Goal: Transaction & Acquisition: Purchase product/service

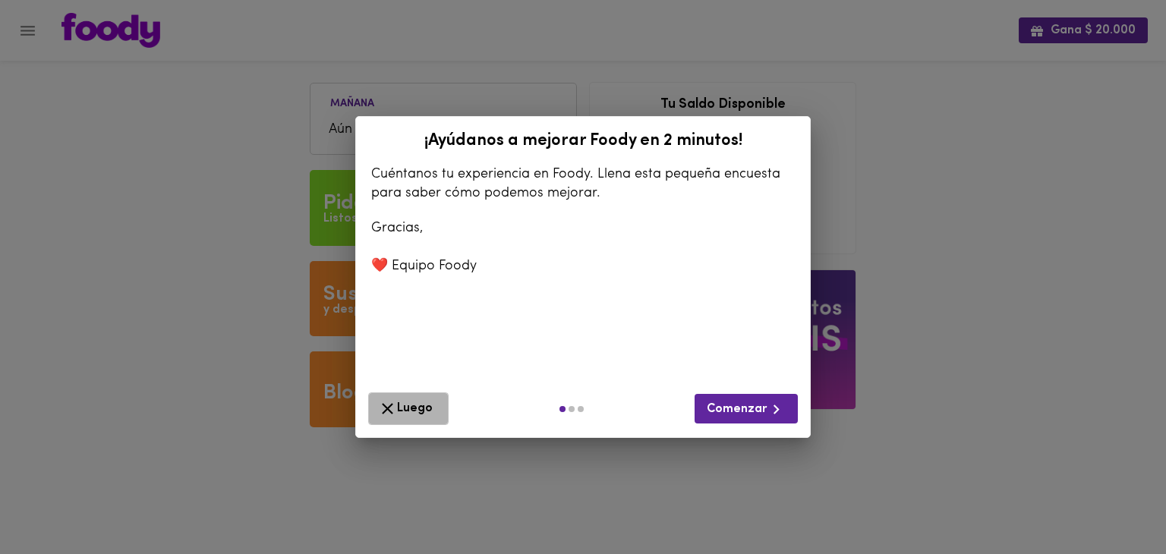
click at [411, 405] on span "Luego" at bounding box center [408, 408] width 61 height 19
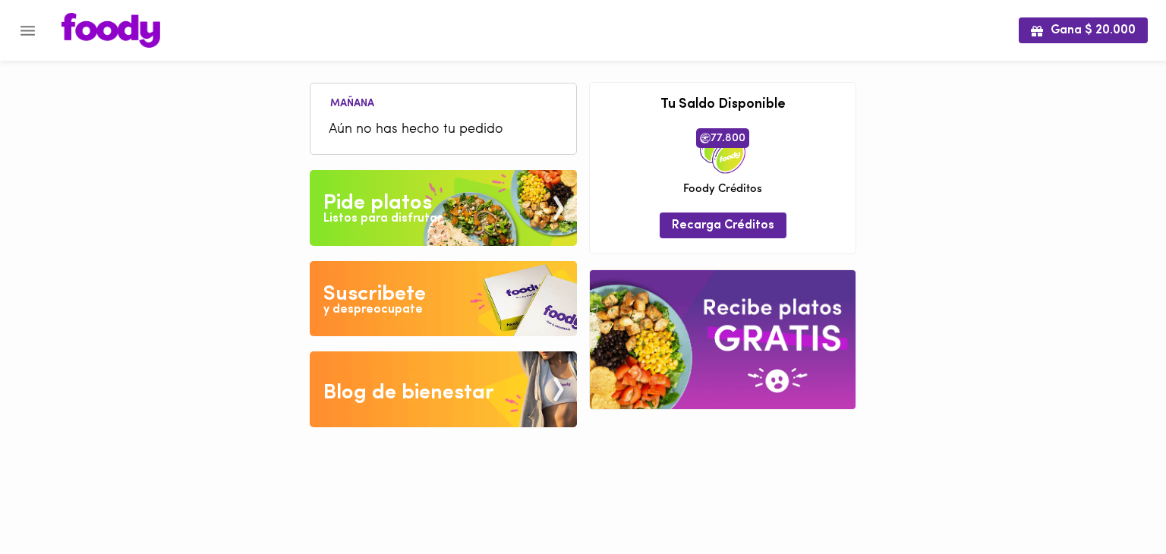
click at [440, 204] on img at bounding box center [443, 208] width 267 height 76
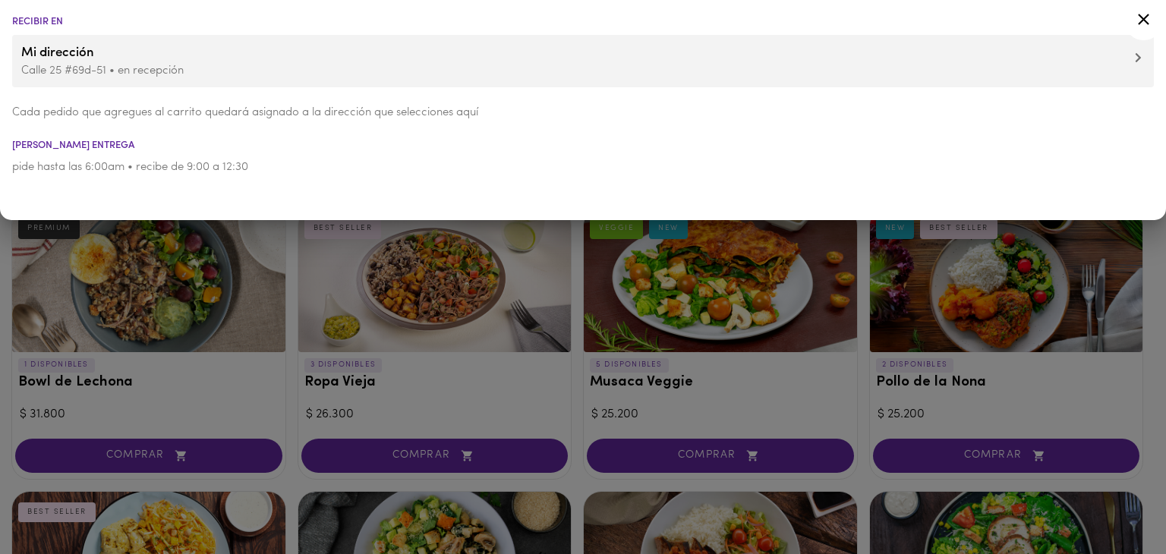
click at [732, 307] on div at bounding box center [583, 277] width 1166 height 554
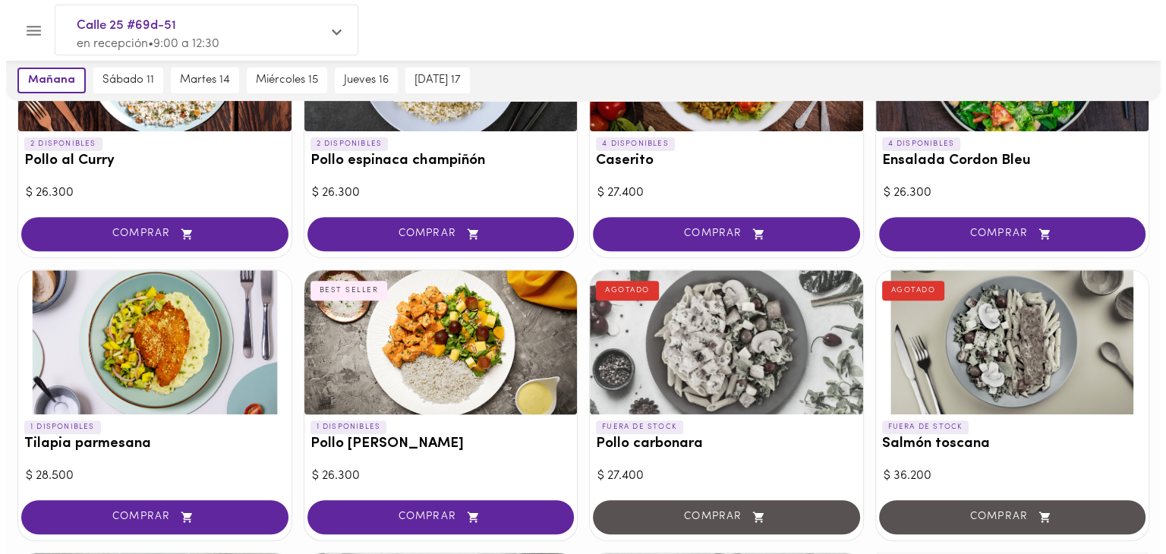
scroll to position [506, 0]
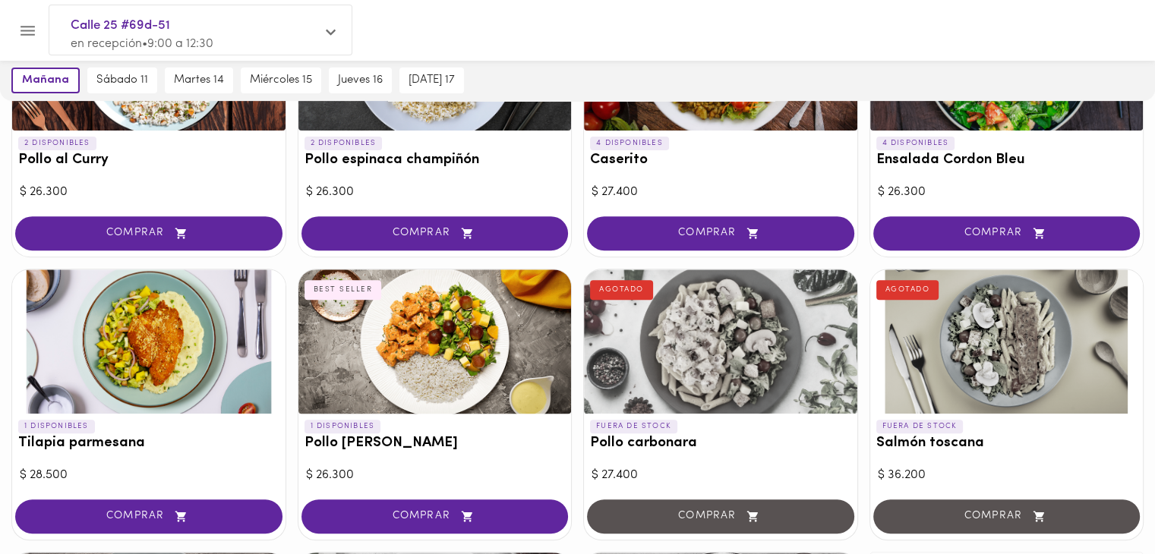
click at [698, 227] on span "COMPRAR" at bounding box center [720, 233] width 229 height 13
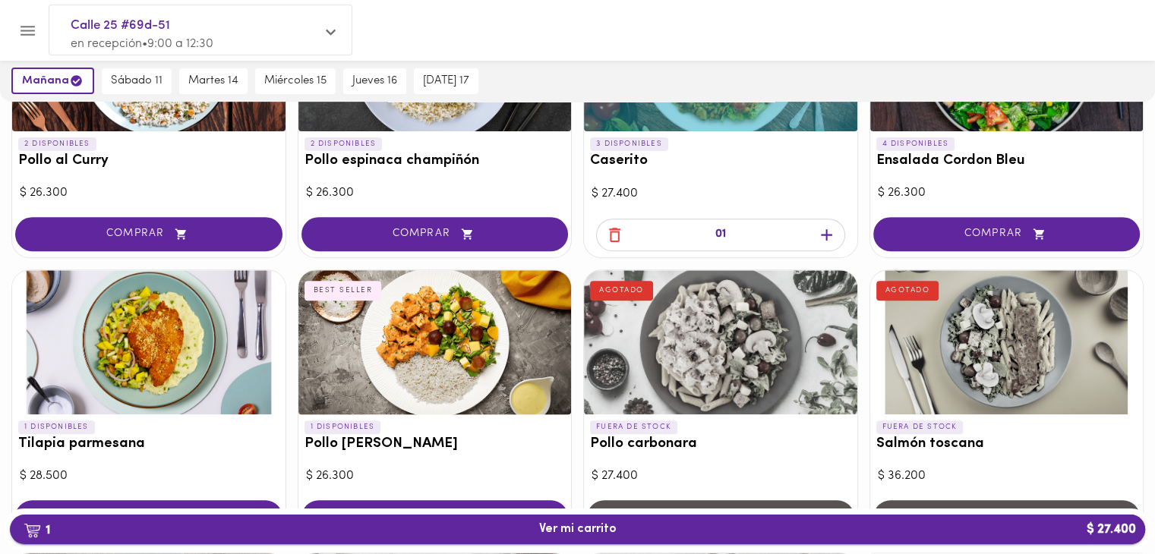
click at [503, 518] on button "1 Ver mi carrito $ 27.400" at bounding box center [577, 530] width 1135 height 30
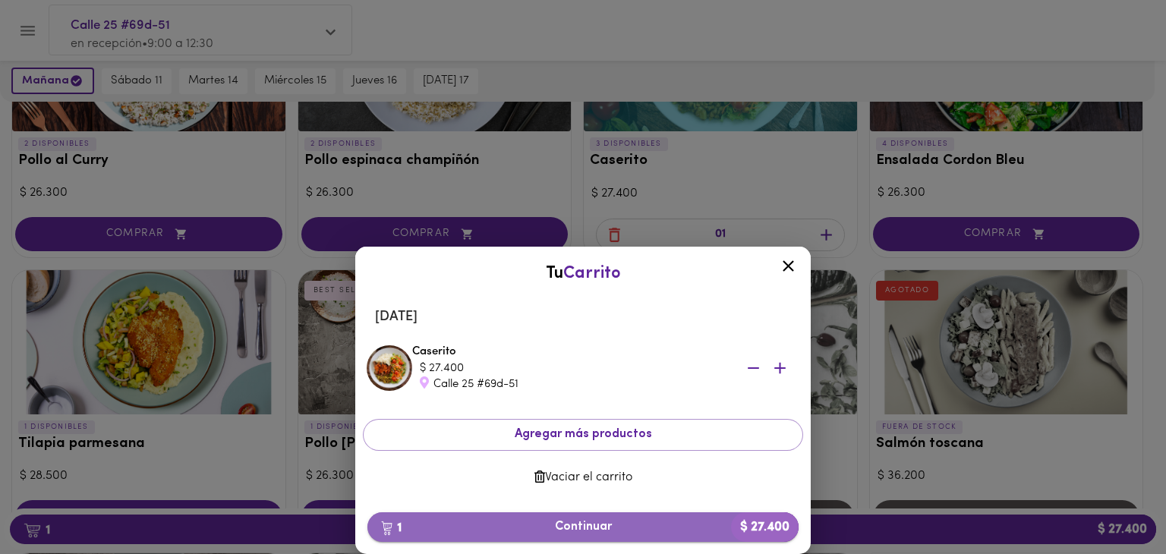
click at [571, 520] on span "1 Continuar $ 27.400" at bounding box center [583, 527] width 407 height 14
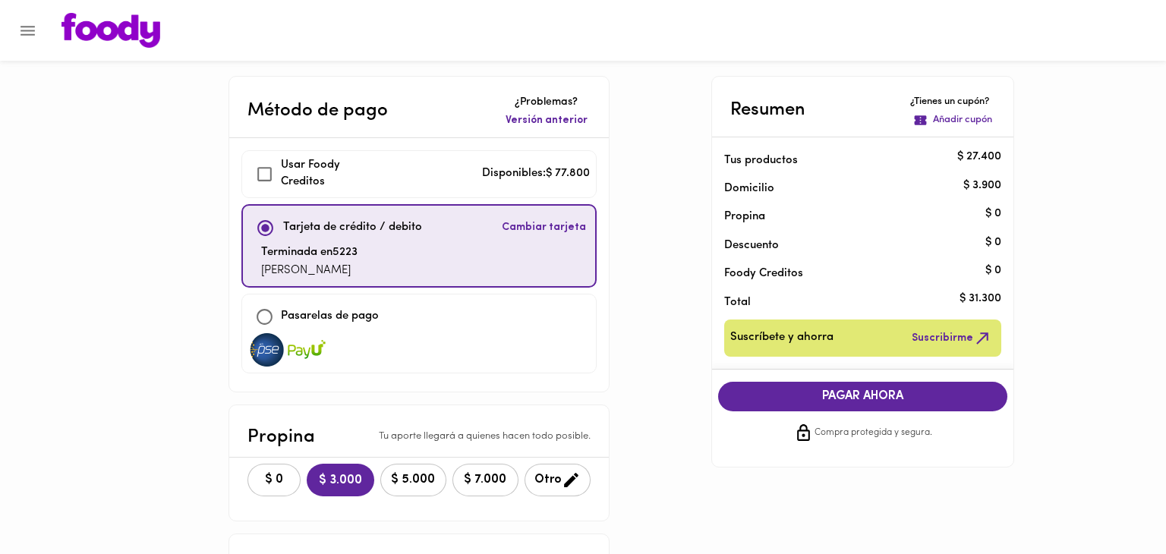
checkbox input "true"
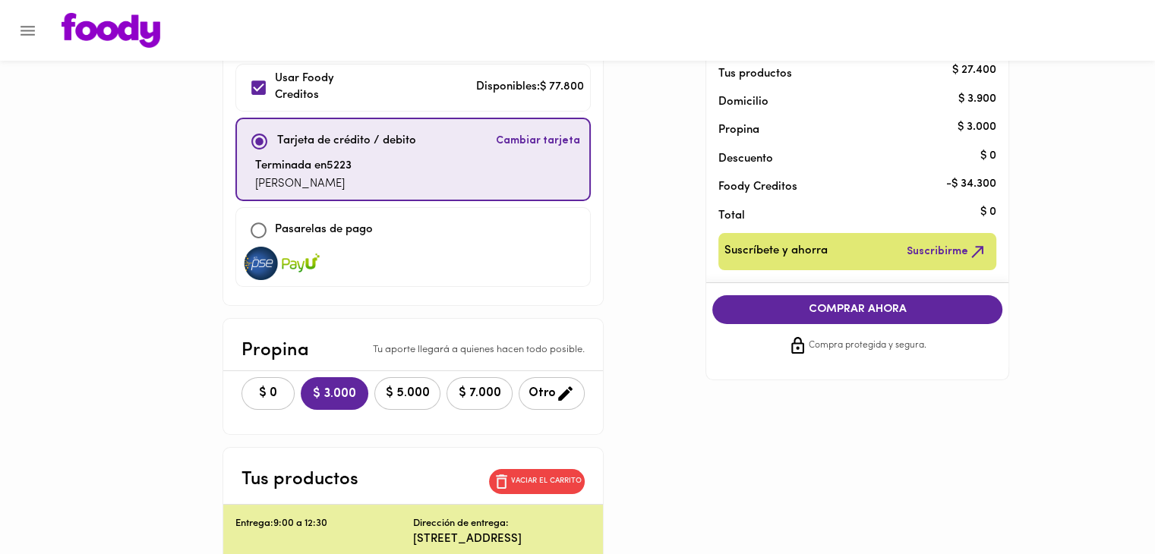
scroll to position [126, 0]
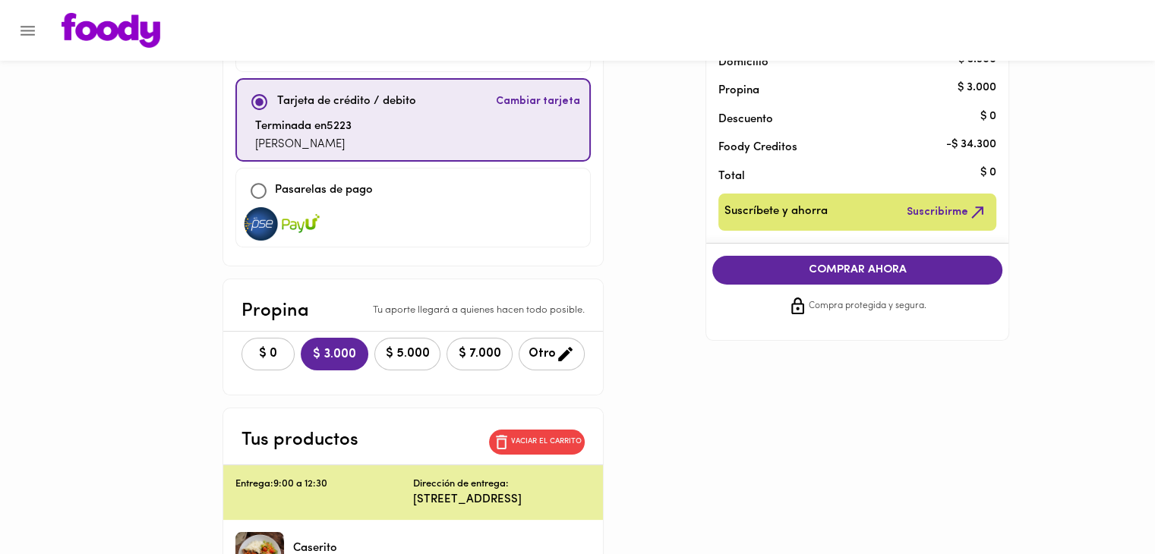
click at [270, 354] on span "$ 0" at bounding box center [267, 354] width 33 height 14
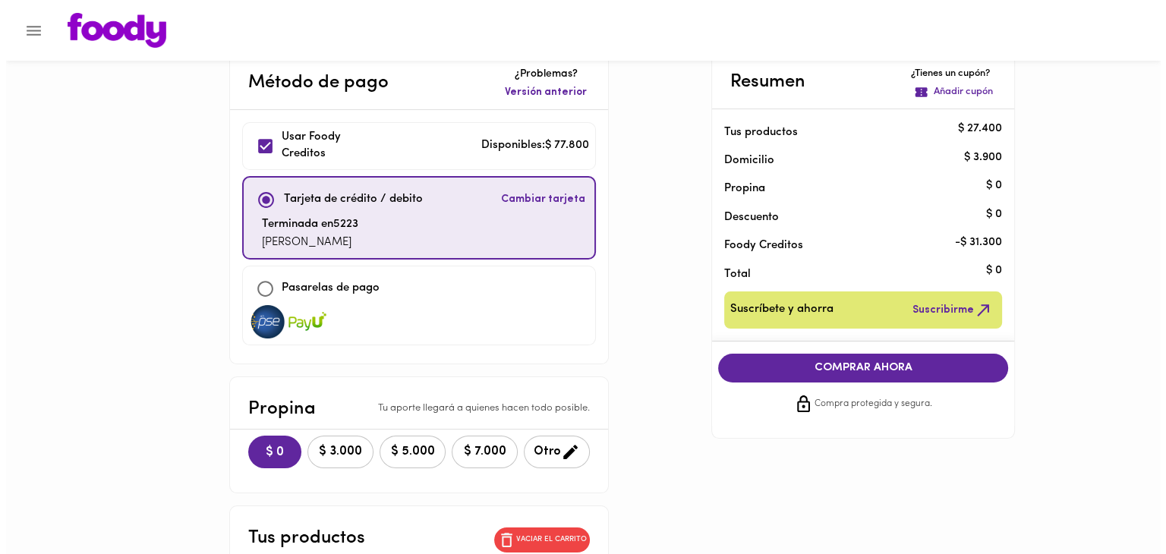
scroll to position [0, 0]
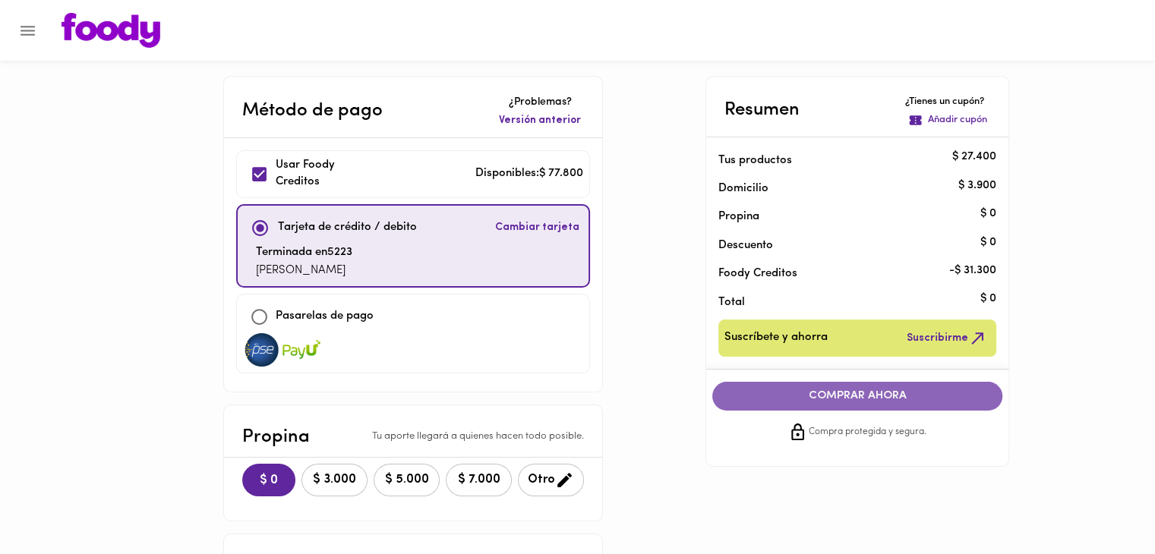
click at [862, 405] on button "COMPRAR AHORA" at bounding box center [857, 396] width 290 height 29
